Goal: Find specific page/section: Find specific page/section

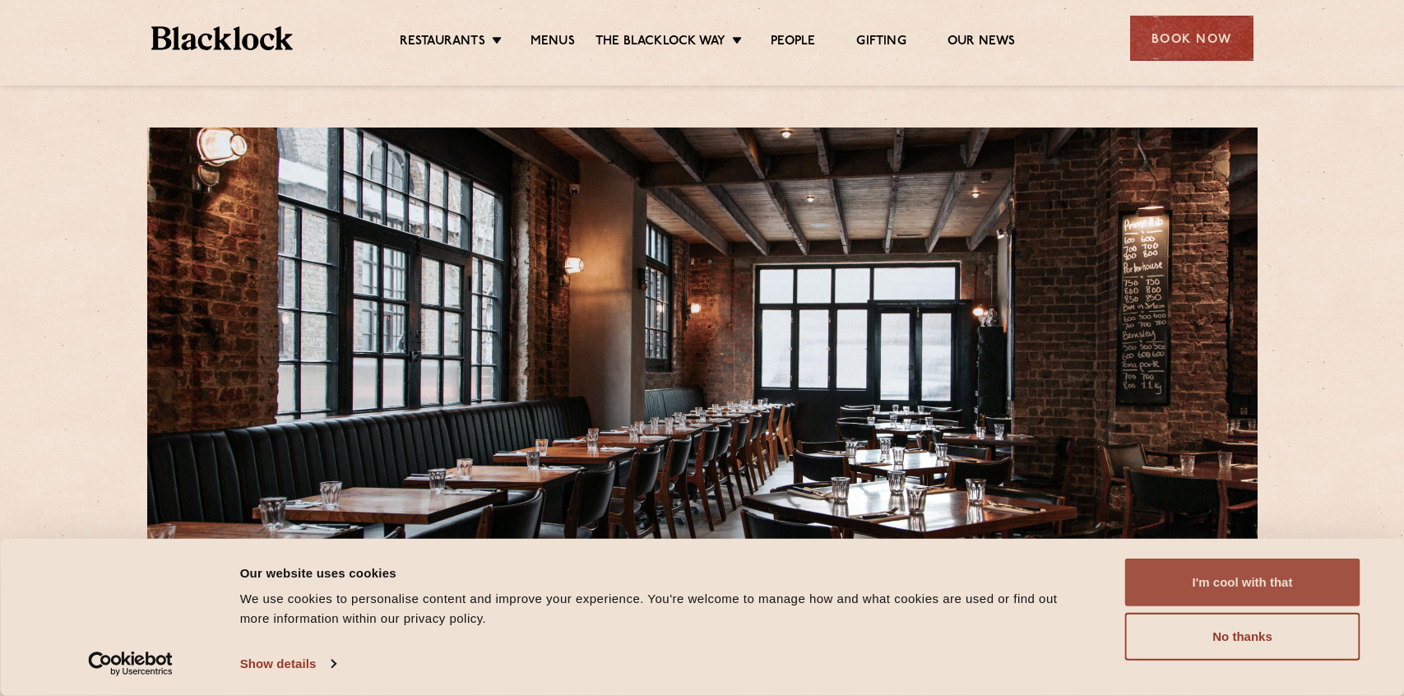
click at [1194, 580] on button "I'm cool with that" at bounding box center [1242, 583] width 235 height 48
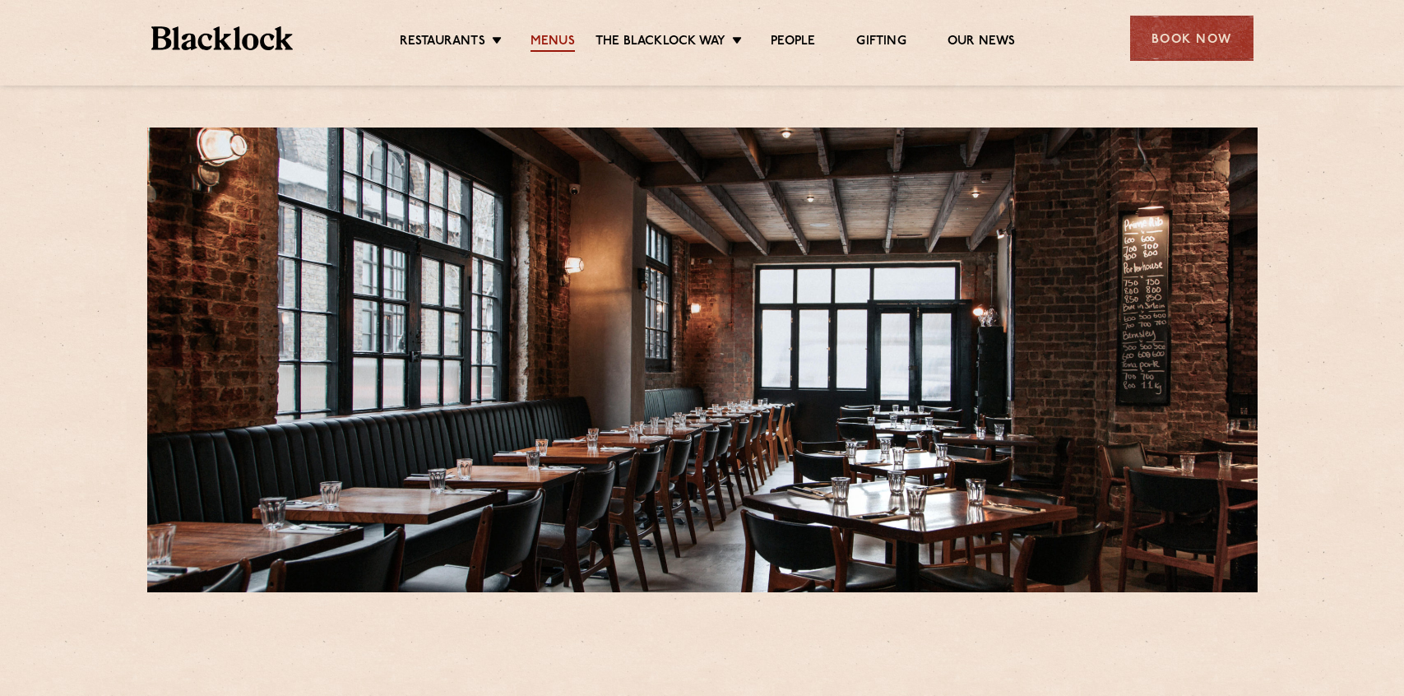
click at [550, 37] on link "Menus" at bounding box center [553, 43] width 44 height 18
click at [593, 44] on li "Menus" at bounding box center [553, 43] width 86 height 18
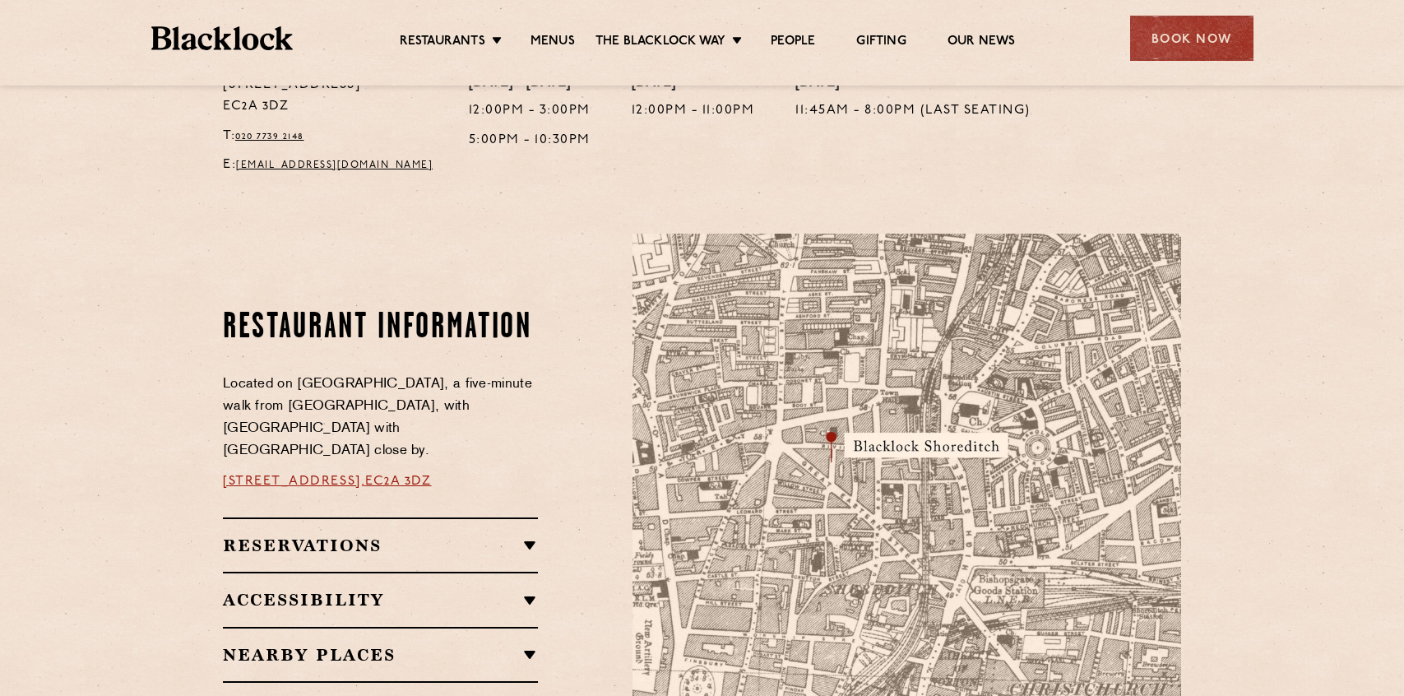
scroll to position [874, 0]
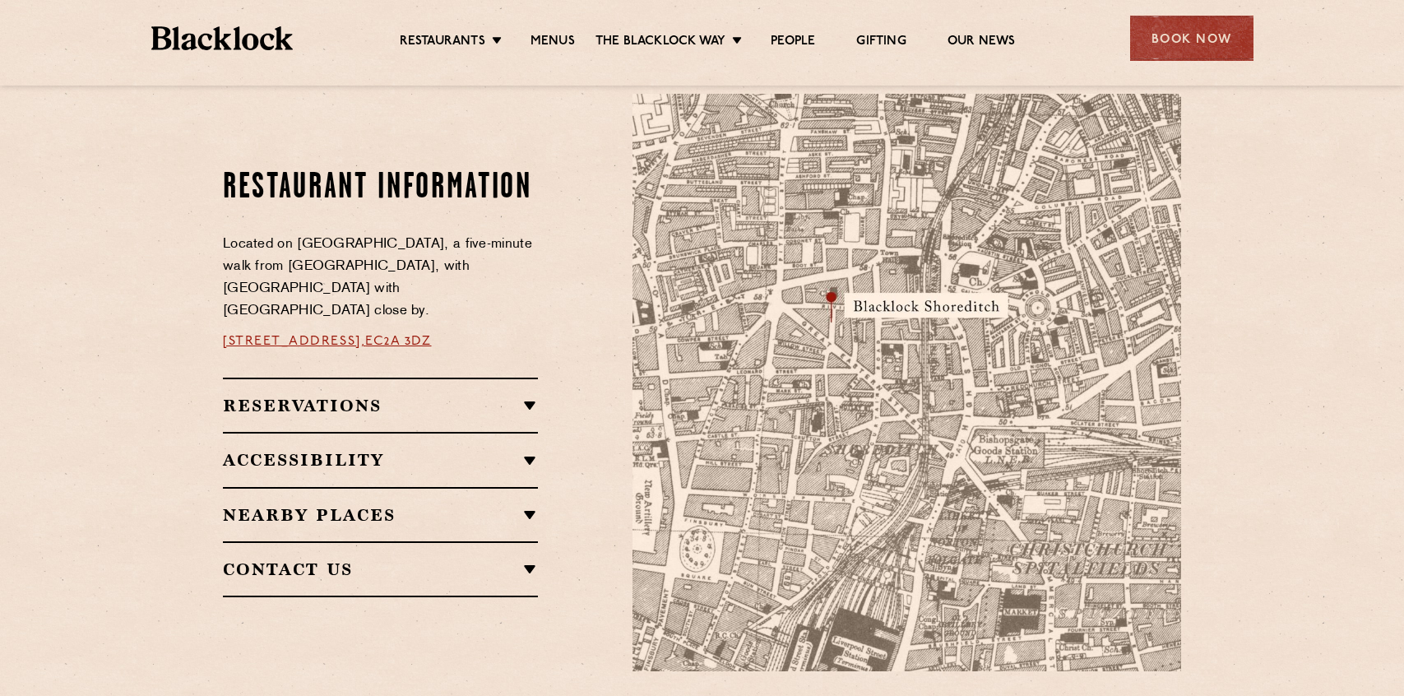
click at [384, 318] on div "Restaurant Information Located on Rivington Street, a five-minute walk from Old…" at bounding box center [380, 273] width 315 height 210
click at [365, 335] on link "28-30 Rivington Street," at bounding box center [294, 341] width 142 height 13
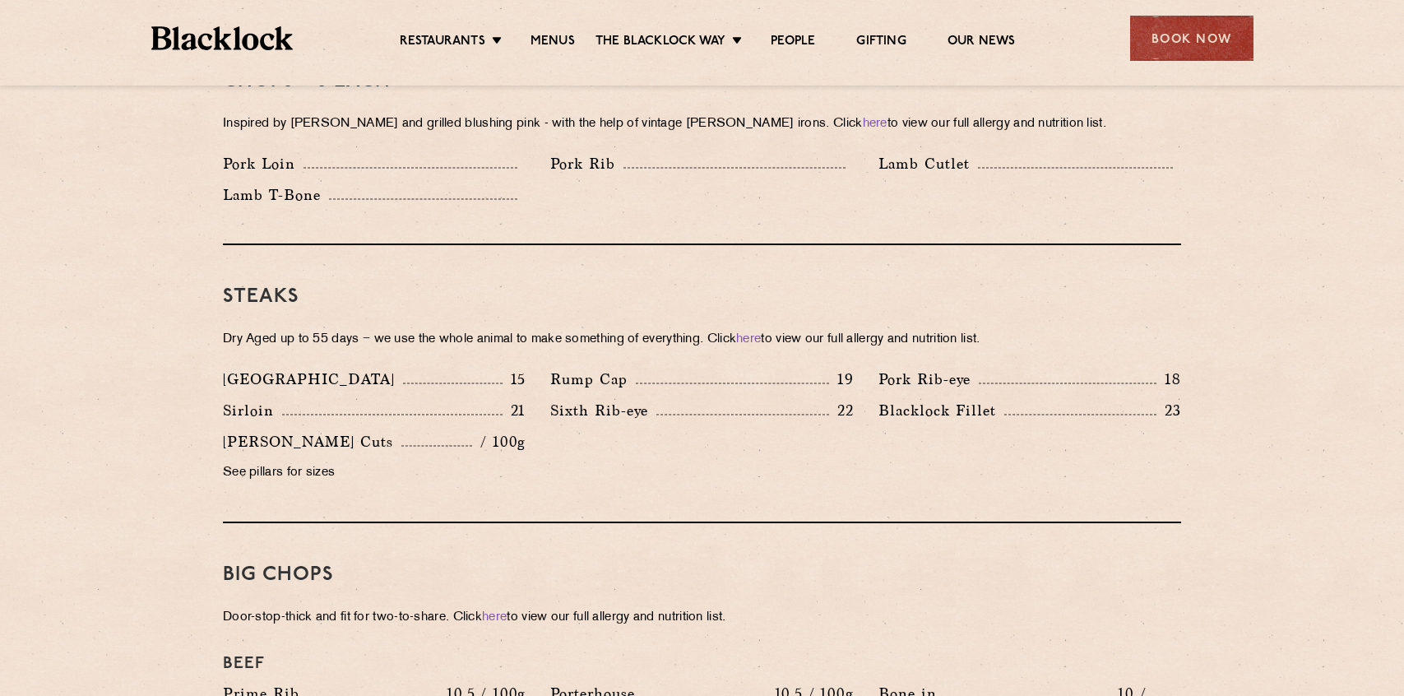
scroll to position [1389, 0]
